Goal: Task Accomplishment & Management: Manage account settings

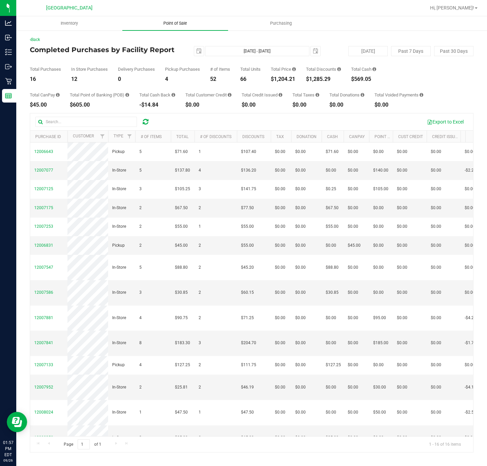
click at [188, 24] on span "Point of Sale" at bounding box center [175, 23] width 42 height 6
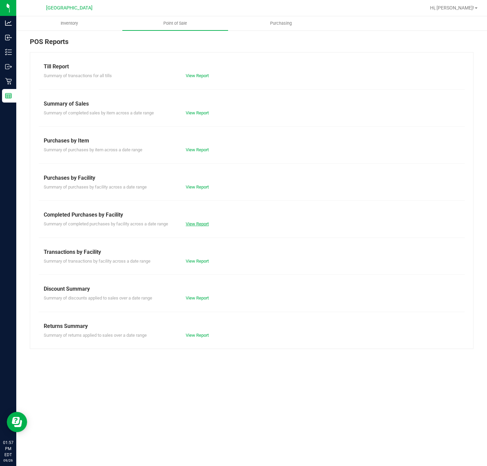
click at [198, 226] on link "View Report" at bounding box center [197, 223] width 23 height 5
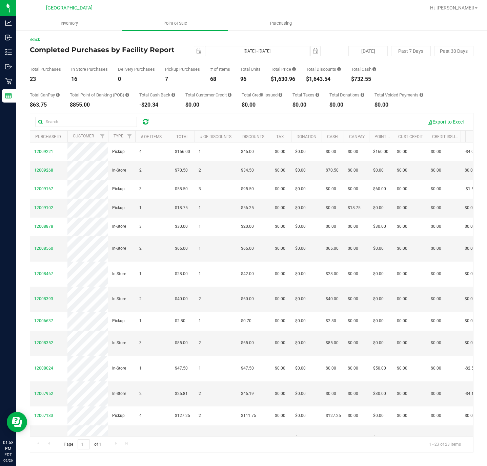
click at [282, 79] on div "$1,630.96" at bounding box center [283, 79] width 25 height 5
copy div "1,630.96"
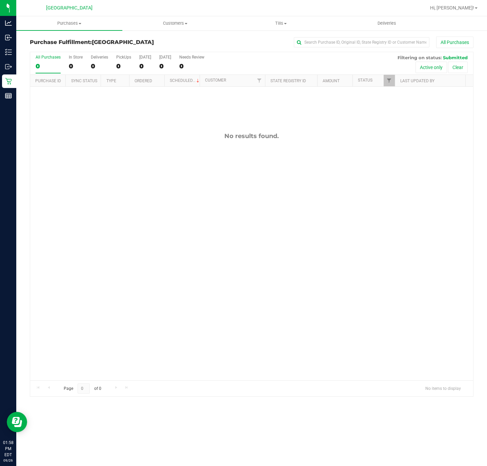
click at [158, 268] on div "No results found." at bounding box center [251, 257] width 443 height 340
click at [195, 250] on div "No results found." at bounding box center [251, 257] width 443 height 340
click at [170, 284] on div "No results found." at bounding box center [251, 257] width 443 height 340
click at [116, 316] on div "No results found." at bounding box center [251, 257] width 443 height 340
click at [156, 221] on div "No results found." at bounding box center [251, 257] width 443 height 340
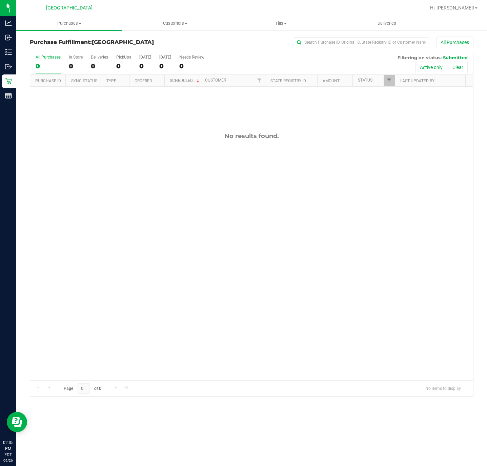
click at [151, 221] on div "No results found." at bounding box center [251, 257] width 443 height 340
click at [117, 275] on div "No results found." at bounding box center [251, 257] width 443 height 340
click at [111, 212] on div "No results found." at bounding box center [251, 257] width 443 height 340
drag, startPoint x: 207, startPoint y: 275, endPoint x: 191, endPoint y: 265, distance: 18.7
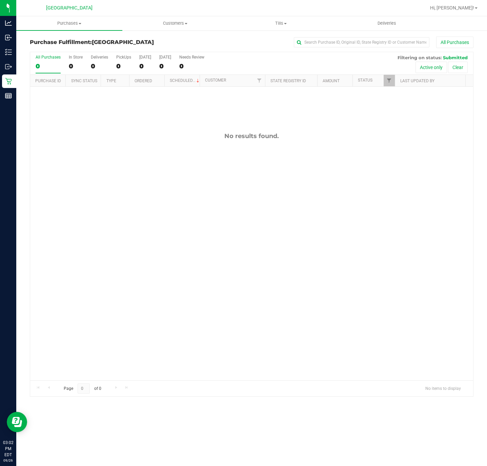
click at [207, 275] on div "No results found." at bounding box center [251, 257] width 443 height 340
click at [241, 236] on div "No results found." at bounding box center [251, 257] width 443 height 340
drag, startPoint x: 80, startPoint y: 233, endPoint x: 80, endPoint y: 240, distance: 7.1
click at [80, 233] on div "No results found." at bounding box center [251, 257] width 443 height 340
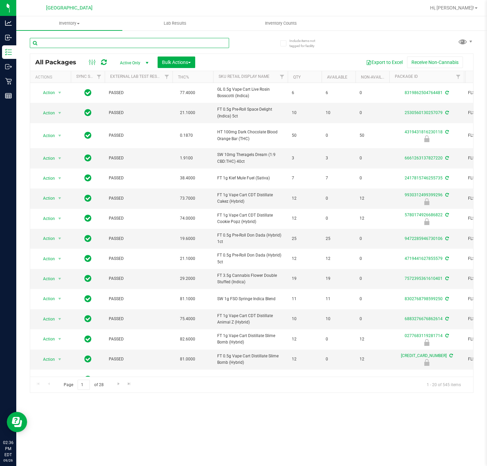
click at [145, 40] on input "text" at bounding box center [129, 43] width 199 height 10
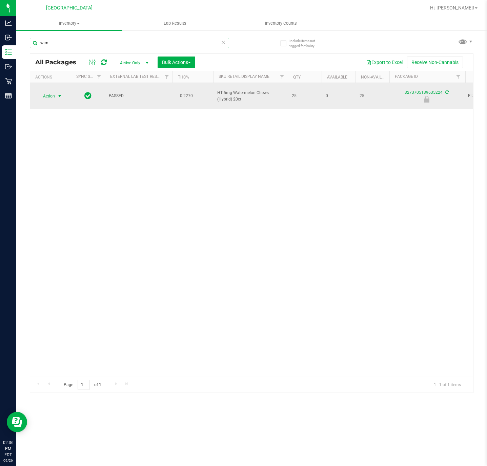
type input "wtm"
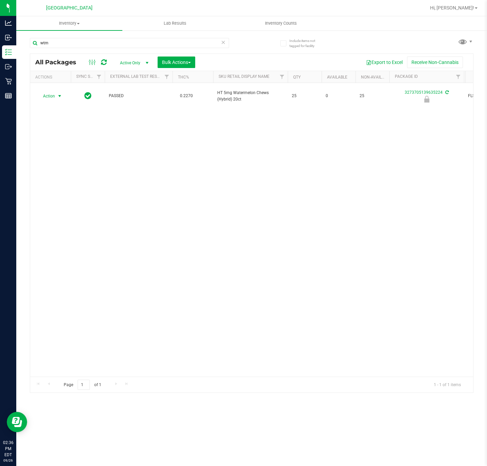
drag, startPoint x: 58, startPoint y: 93, endPoint x: 58, endPoint y: 111, distance: 17.3
click at [58, 93] on span "select" at bounding box center [60, 95] width 8 height 9
click at [49, 166] on li "Unlock package" at bounding box center [59, 168] width 44 height 10
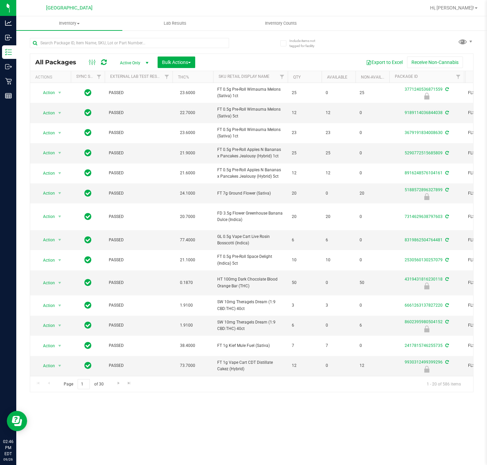
scroll to position [0, 380]
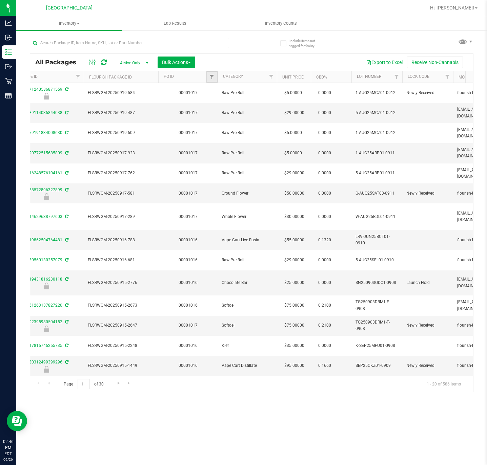
click at [212, 71] on link "Filter" at bounding box center [211, 77] width 11 height 12
type input "1017"
click at [210, 103] on button "Filter" at bounding box center [226, 110] width 33 height 15
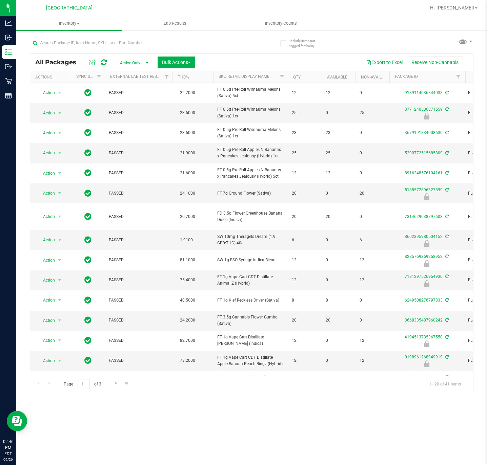
click at [206, 75] on th "THC%" at bounding box center [192, 77] width 41 height 12
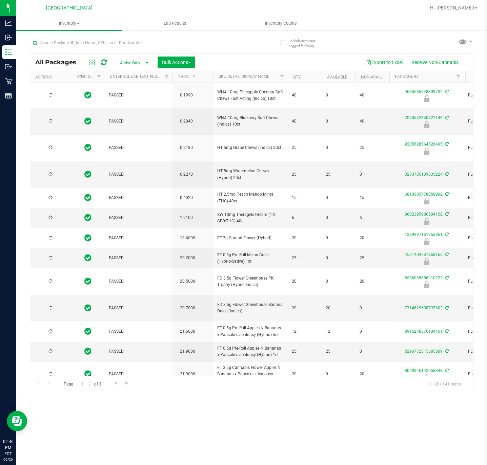
type input "2026-08-12"
type input "2026-07-28"
type input "2026-02-17"
type input "2026-02-23"
type input "2025-12-01"
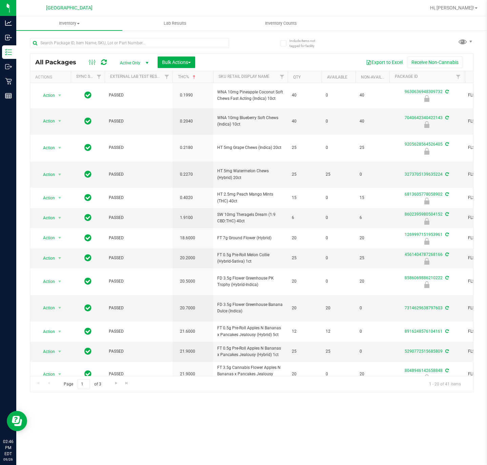
click at [204, 76] on th "THC%" at bounding box center [192, 77] width 41 height 12
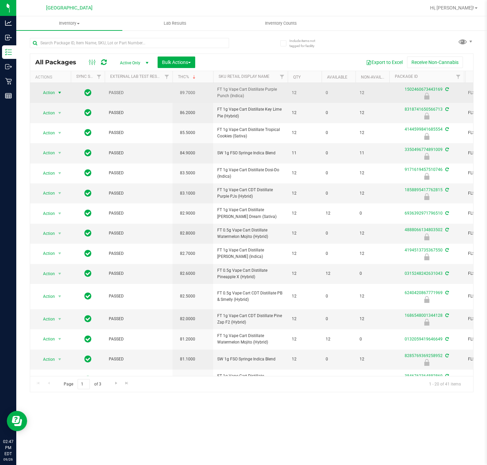
click at [58, 93] on span "select" at bounding box center [59, 92] width 5 height 5
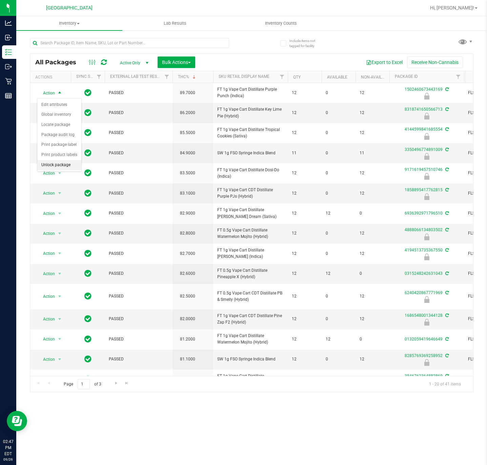
click at [56, 166] on li "Unlock package" at bounding box center [59, 165] width 44 height 10
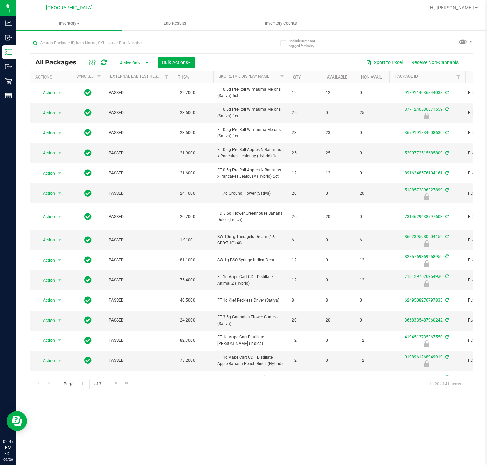
click at [198, 78] on th "THC%" at bounding box center [192, 77] width 41 height 12
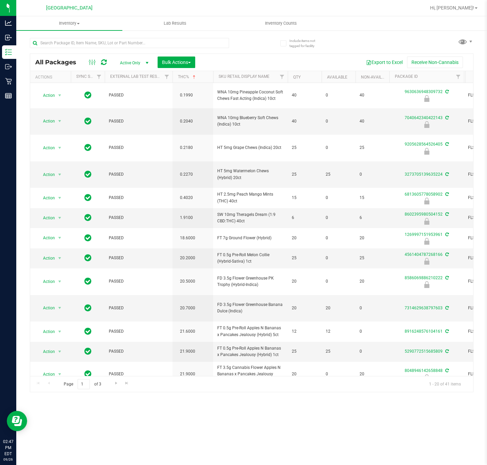
click at [202, 78] on th "THC%" at bounding box center [192, 77] width 41 height 12
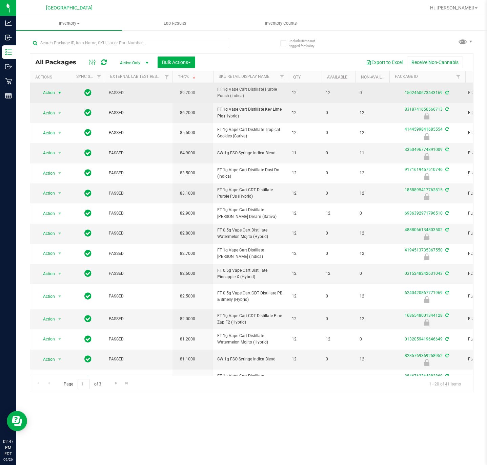
click at [60, 94] on span "select" at bounding box center [59, 92] width 5 height 5
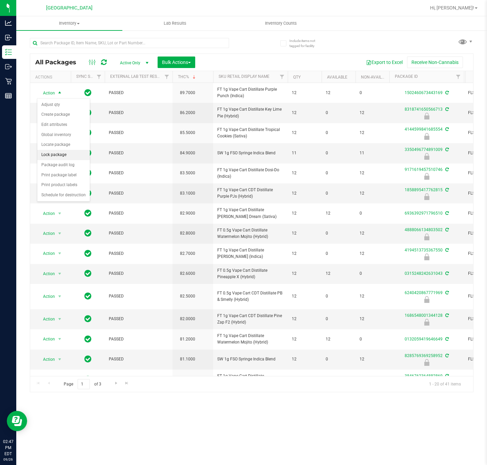
click at [55, 159] on li "Lock package" at bounding box center [63, 155] width 52 height 10
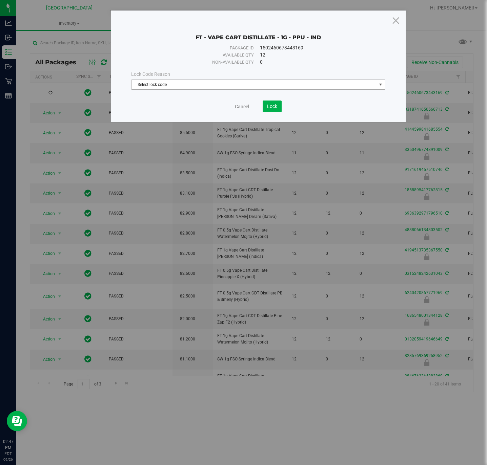
click at [239, 85] on span "Select lock code" at bounding box center [253, 84] width 244 height 9
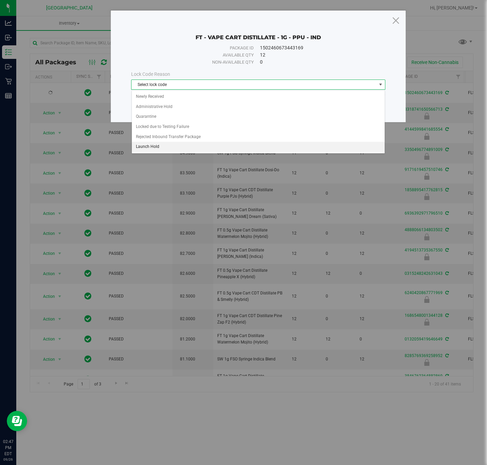
click at [168, 146] on li "Launch Hold" at bounding box center [258, 147] width 253 height 10
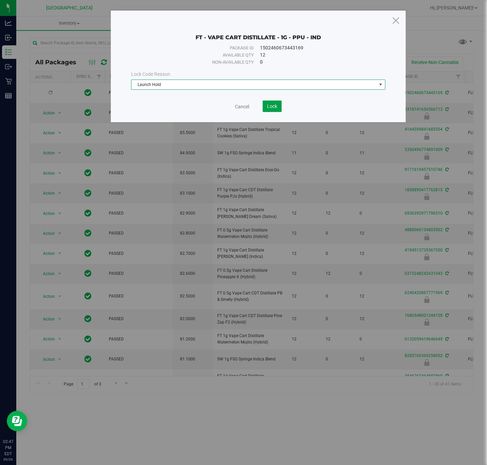
click at [273, 106] on span "Lock" at bounding box center [272, 106] width 10 height 5
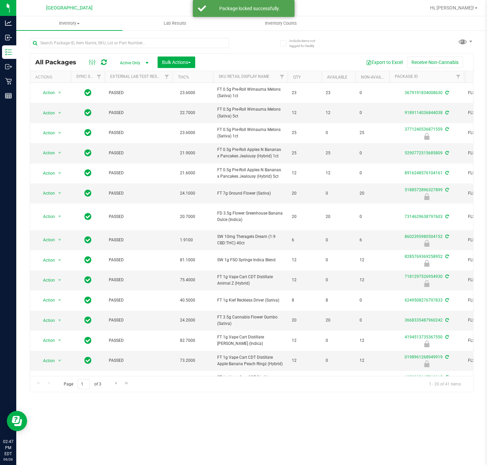
click at [201, 78] on th "THC%" at bounding box center [192, 77] width 41 height 12
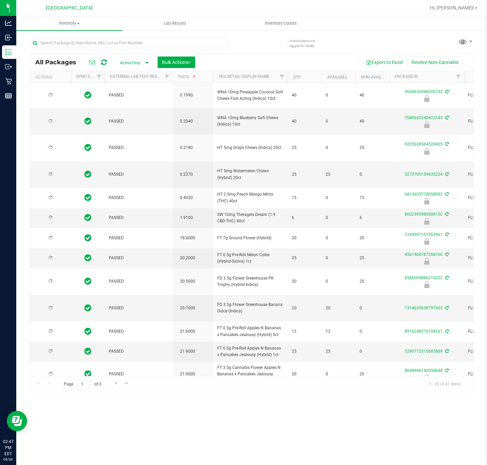
type input "2026-08-12"
type input "2026-07-28"
type input "2026-02-17"
type input "2026-02-23"
type input "2025-12-01"
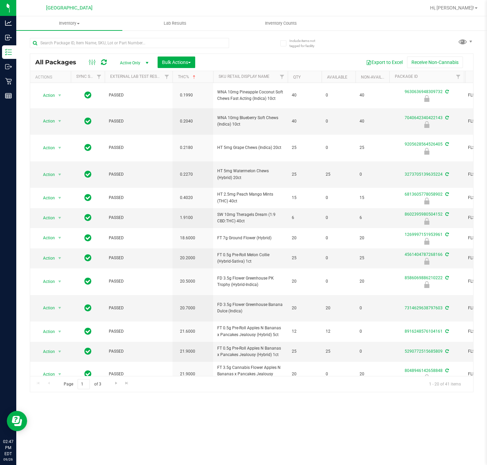
click at [201, 78] on th "THC%" at bounding box center [192, 77] width 41 height 12
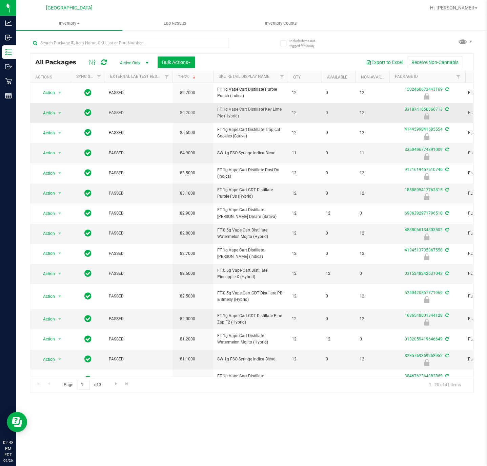
click at [225, 117] on span "FT 1g Vape Cart Distillate Key Lime Pie (Hybrid)" at bounding box center [250, 112] width 66 height 13
copy tr "FT 1g Vape Cart Distillate Key Lime Pie (Hybrid)"
click at [58, 155] on span "select" at bounding box center [59, 152] width 5 height 5
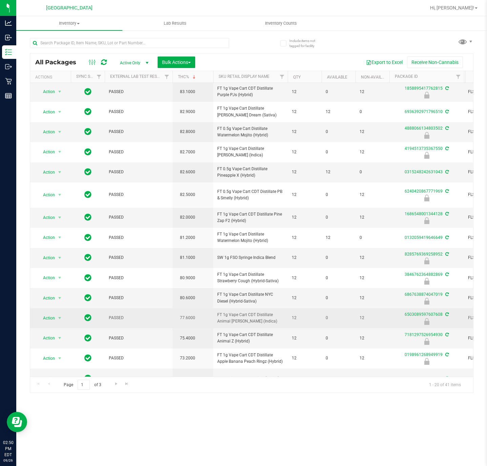
scroll to position [135, 0]
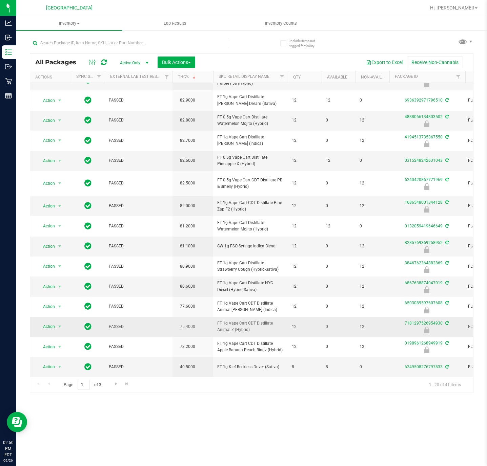
click at [245, 320] on span "FT 1g Vape Cart CDT Distillate Animal Z (Hybrid)" at bounding box center [250, 326] width 66 height 13
click at [246, 320] on span "FT 1g Vape Cart CDT Distillate Animal Z (Hybrid)" at bounding box center [250, 326] width 66 height 13
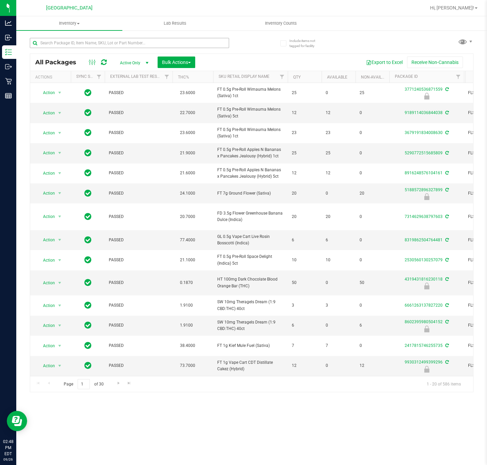
click at [208, 48] on div at bounding box center [129, 46] width 199 height 16
click at [208, 41] on input "text" at bounding box center [129, 43] width 199 height 10
paste input "FT 1g Vape Cart Distillate Key Lime Pie (Hybrid)"
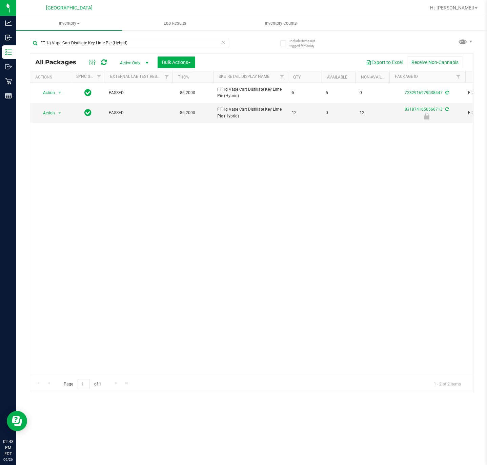
click at [300, 187] on div "Action Action Adjust qty Create package Edit attributes Global inventory Locate…" at bounding box center [251, 229] width 443 height 293
click at [164, 42] on input "FT 1g Vape Cart Distillate Key Lime Pie (Hybrid)" at bounding box center [129, 43] width 199 height 10
click at [195, 42] on input "FT 1g Vape Cart Distillate Key Lime Pie (Hybrid)" at bounding box center [129, 43] width 199 height 10
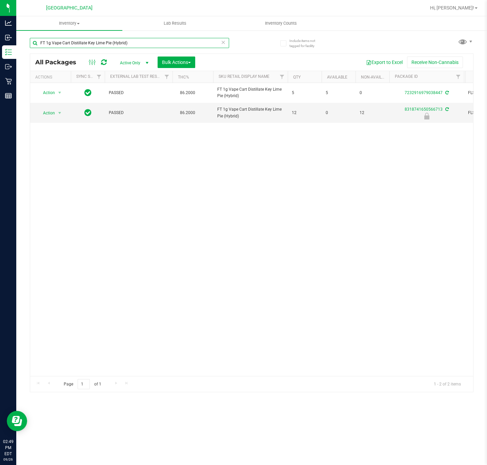
click at [195, 42] on input "FT 1g Vape Cart Distillate Key Lime Pie (Hybrid)" at bounding box center [129, 43] width 199 height 10
click at [195, 43] on input "FT 1g Vape Cart Distillate Key Lime Pie (Hybrid)" at bounding box center [129, 43] width 199 height 10
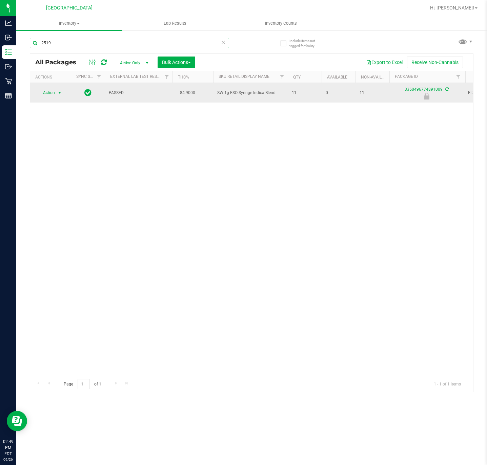
type input "-2519"
click at [46, 96] on span "Action" at bounding box center [46, 92] width 18 height 9
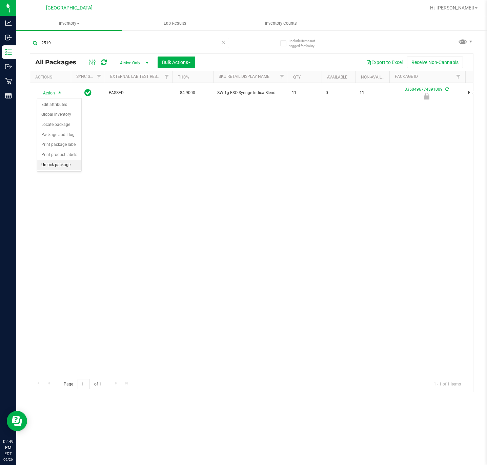
click at [64, 166] on li "Unlock package" at bounding box center [59, 165] width 44 height 10
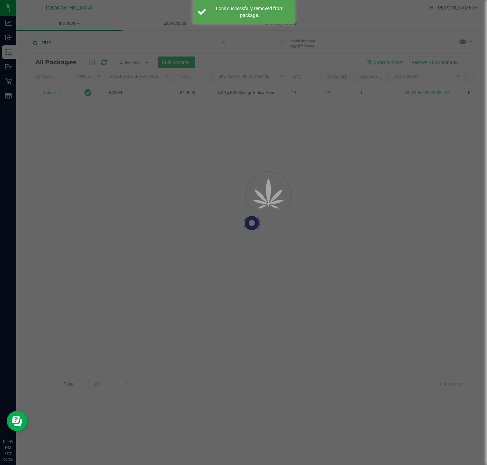
drag, startPoint x: 57, startPoint y: 101, endPoint x: 56, endPoint y: 95, distance: 5.5
click at [57, 95] on div at bounding box center [251, 223] width 443 height 339
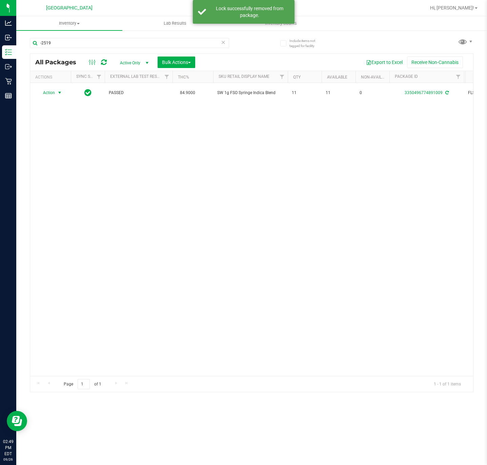
click at [56, 95] on span "select" at bounding box center [60, 92] width 8 height 9
click at [62, 157] on li "Lock package" at bounding box center [63, 155] width 52 height 10
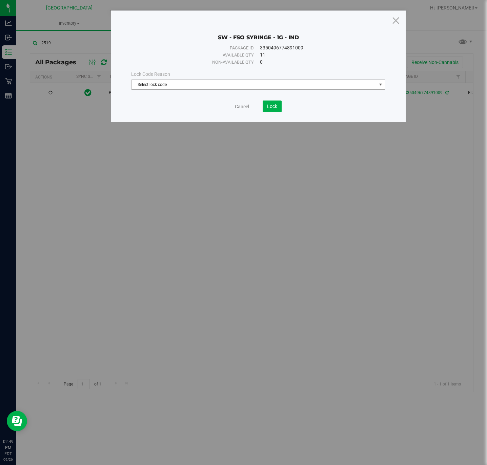
click at [185, 86] on span "Select lock code" at bounding box center [253, 84] width 244 height 9
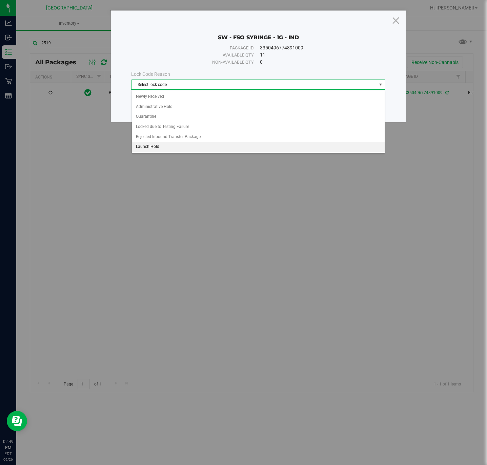
click at [161, 146] on li "Launch Hold" at bounding box center [258, 147] width 253 height 10
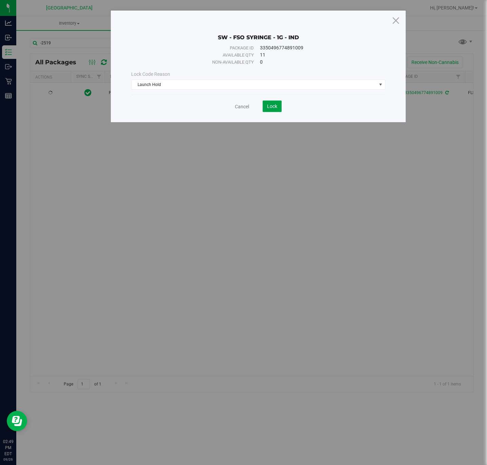
click at [276, 105] on span "Lock" at bounding box center [272, 106] width 10 height 5
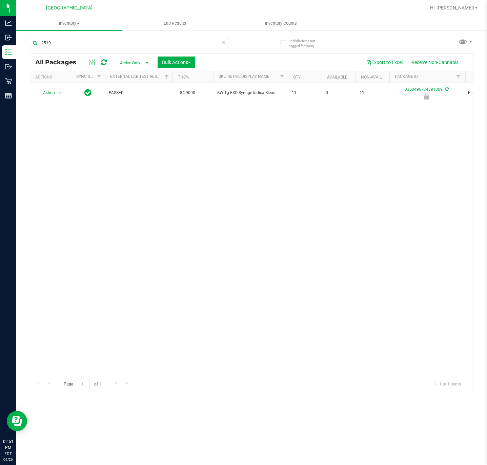
click at [107, 40] on input "-2519" at bounding box center [129, 43] width 199 height 10
paste input "FT 1g Vape Cart CDT Distillate Animal Z (Hybrid)"
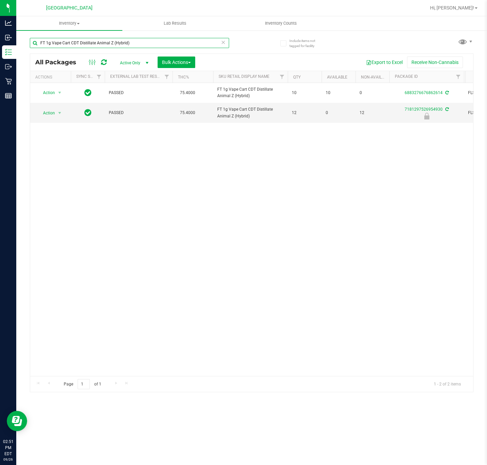
type input "FT 1g Vape Cart CDT Distillate Animal Z (Hybrid)"
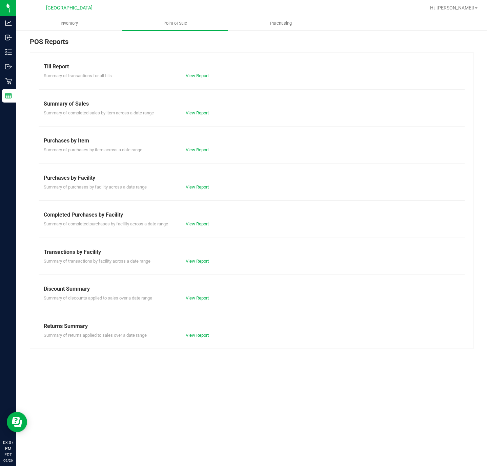
click at [198, 224] on link "View Report" at bounding box center [197, 223] width 23 height 5
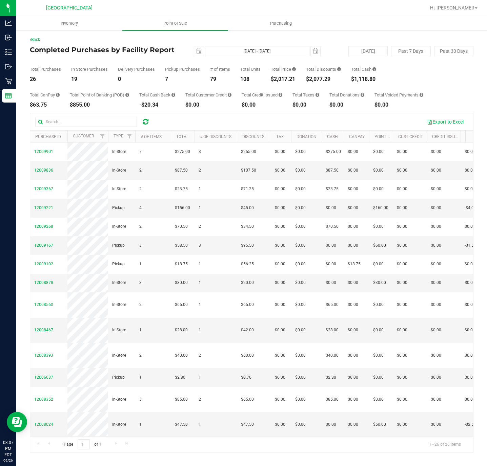
click at [286, 80] on div "$2,017.21" at bounding box center [283, 79] width 25 height 5
copy div "2,017.21"
click at [210, 116] on div "Export to Excel" at bounding box center [251, 121] width 443 height 17
